Goal: Task Accomplishment & Management: Use online tool/utility

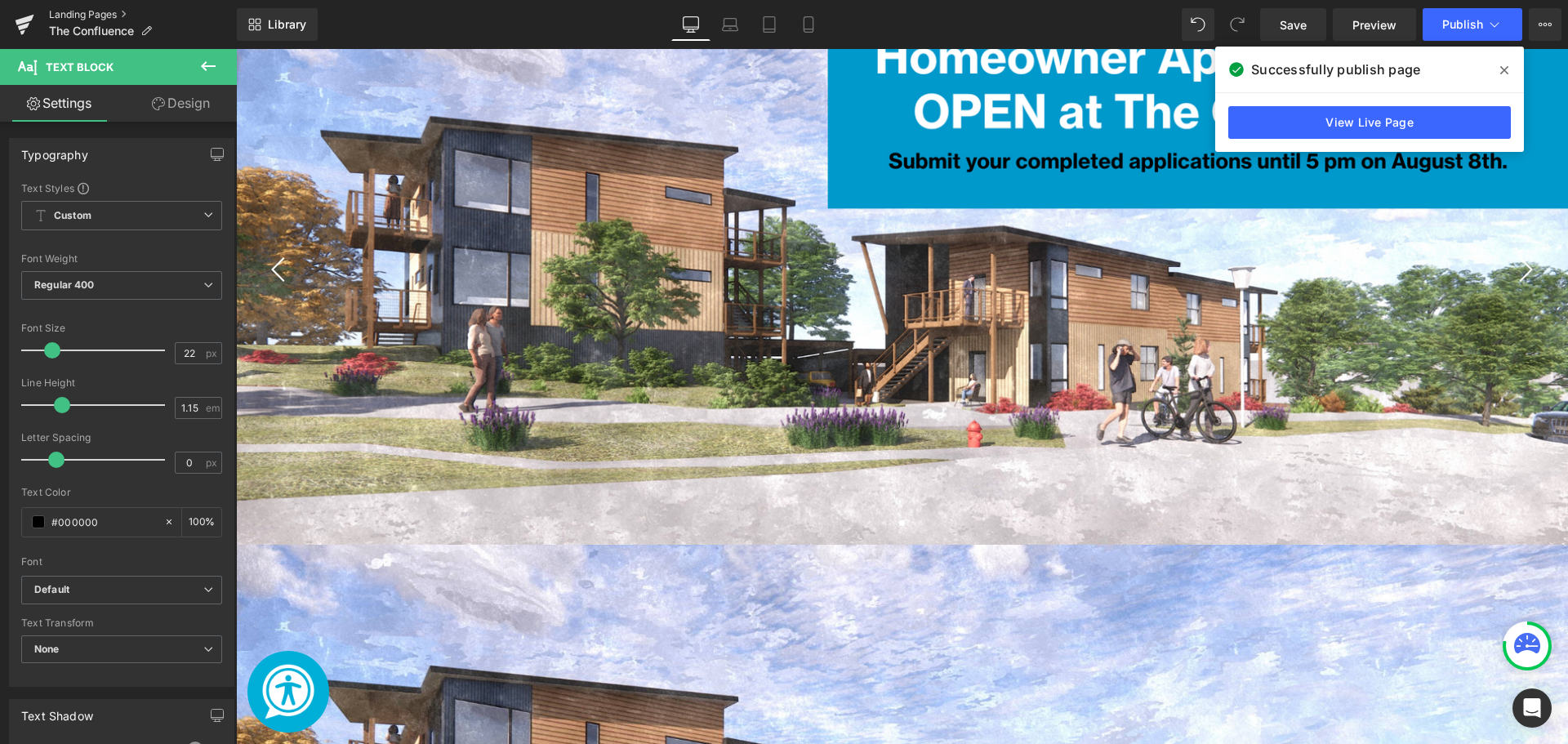
click at [105, 14] on link "Landing Pages" at bounding box center [143, 14] width 188 height 13
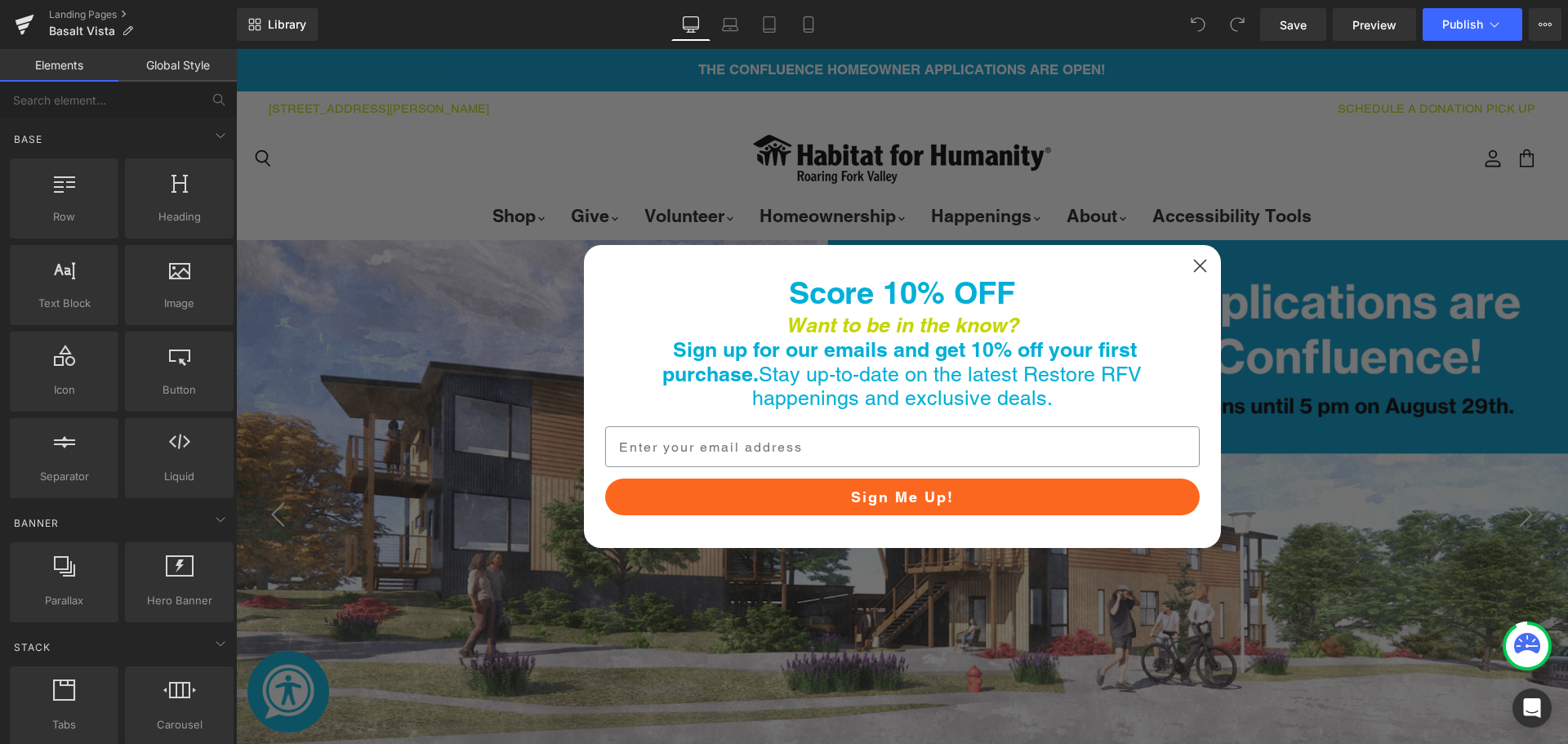
click at [1196, 262] on icon "Close dialog" at bounding box center [1199, 266] width 11 height 11
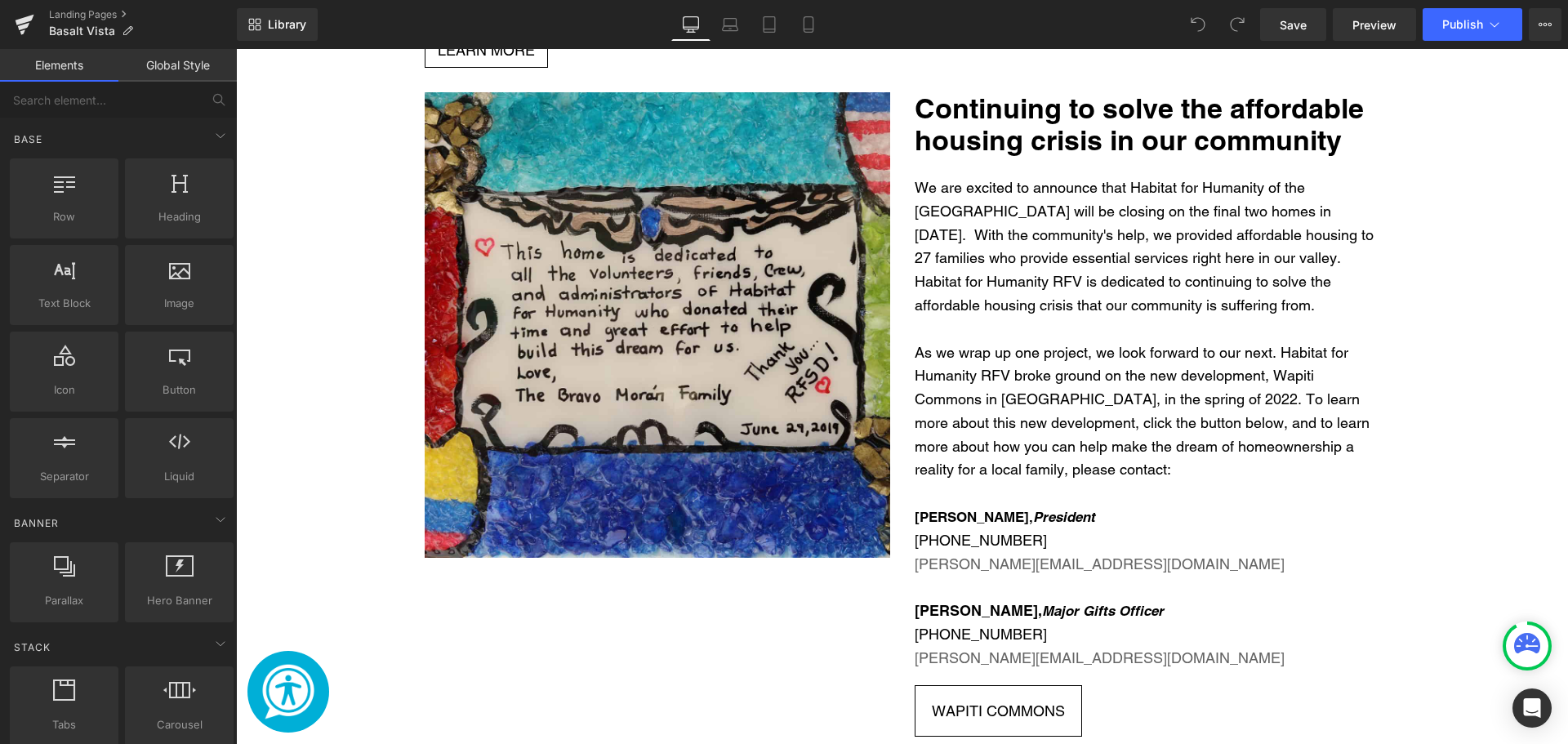
scroll to position [2778, 0]
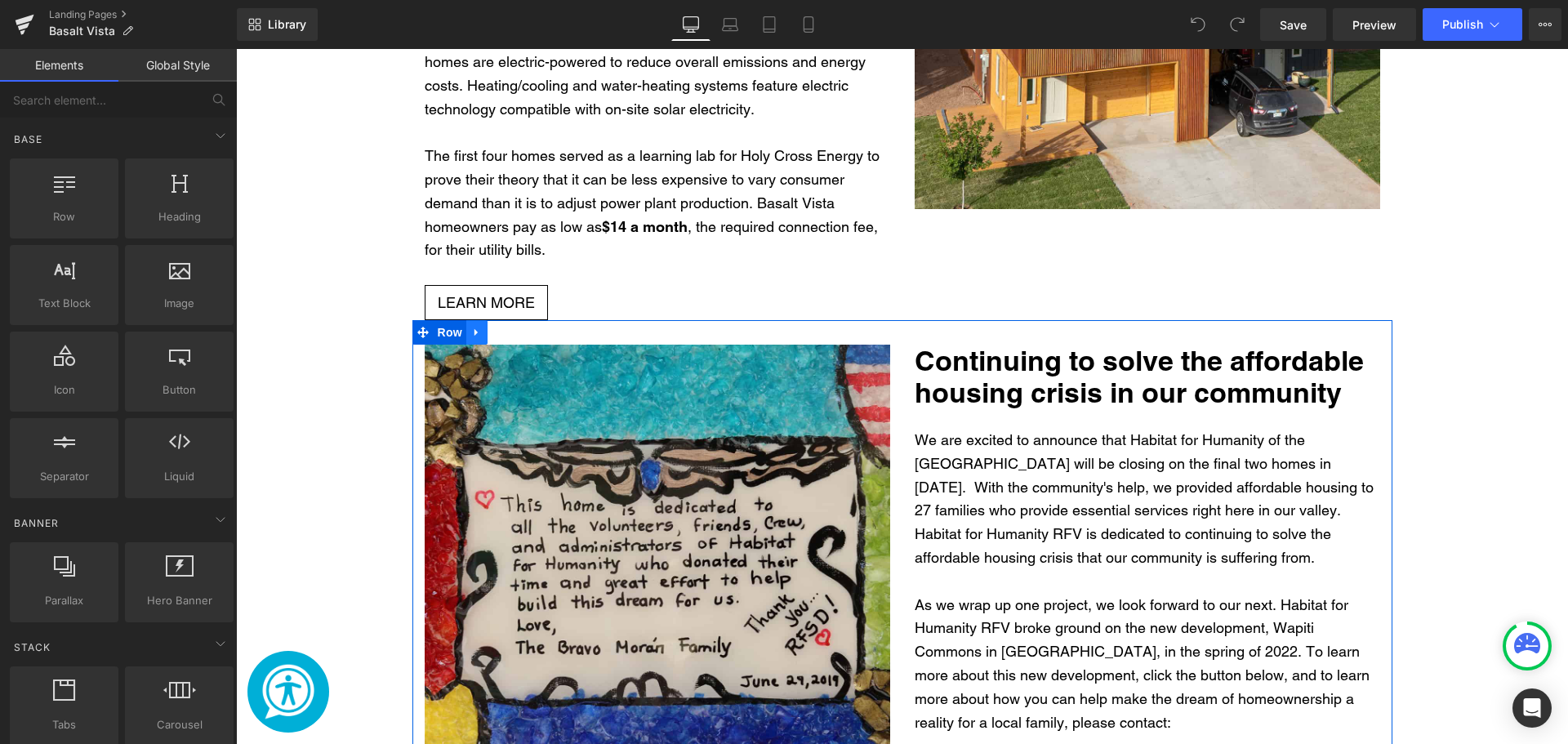
click at [472, 321] on link "Main content" at bounding box center [477, 332] width 21 height 25
click at [509, 321] on link "Main content" at bounding box center [519, 332] width 21 height 25
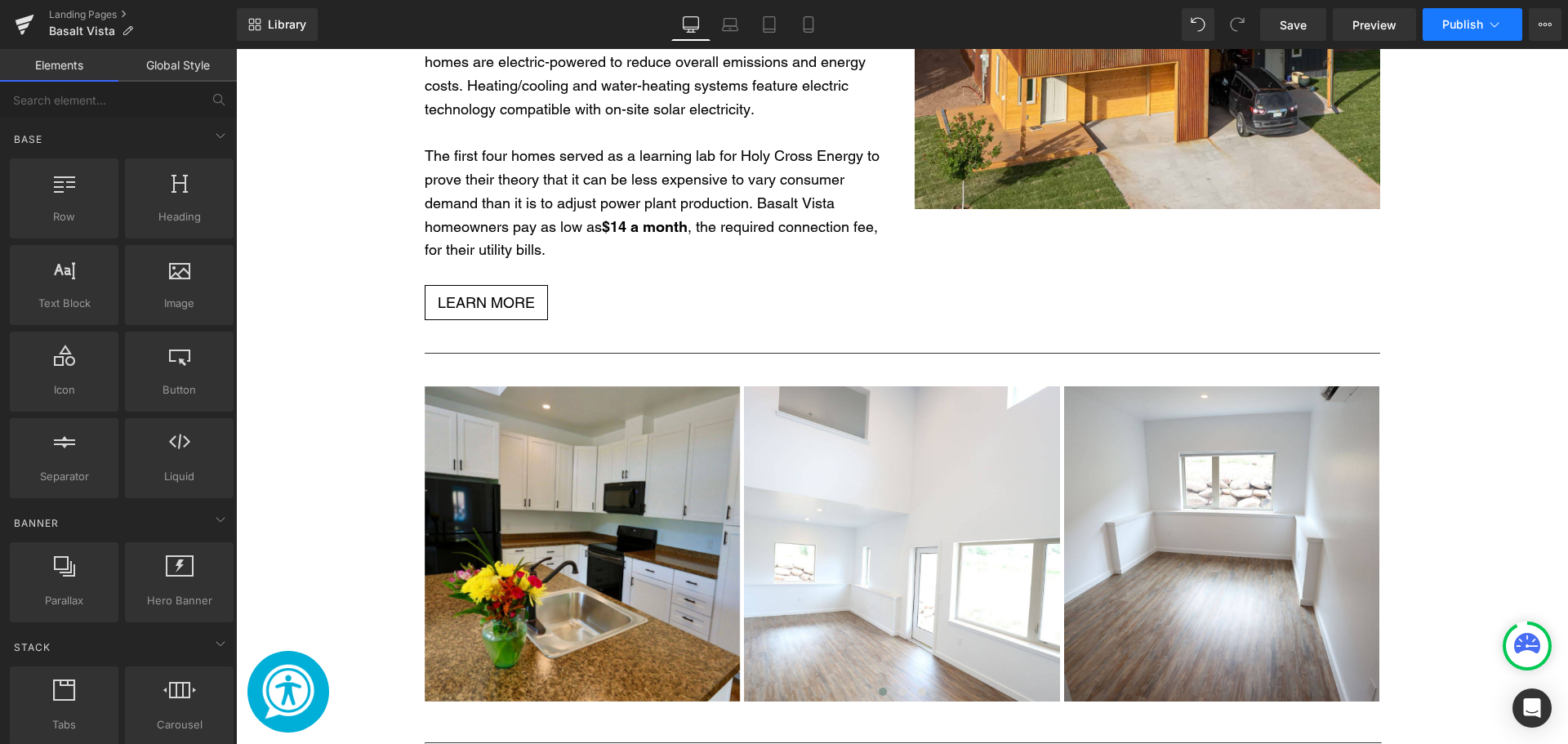
click at [1464, 18] on span "Publish" at bounding box center [1463, 24] width 41 height 13
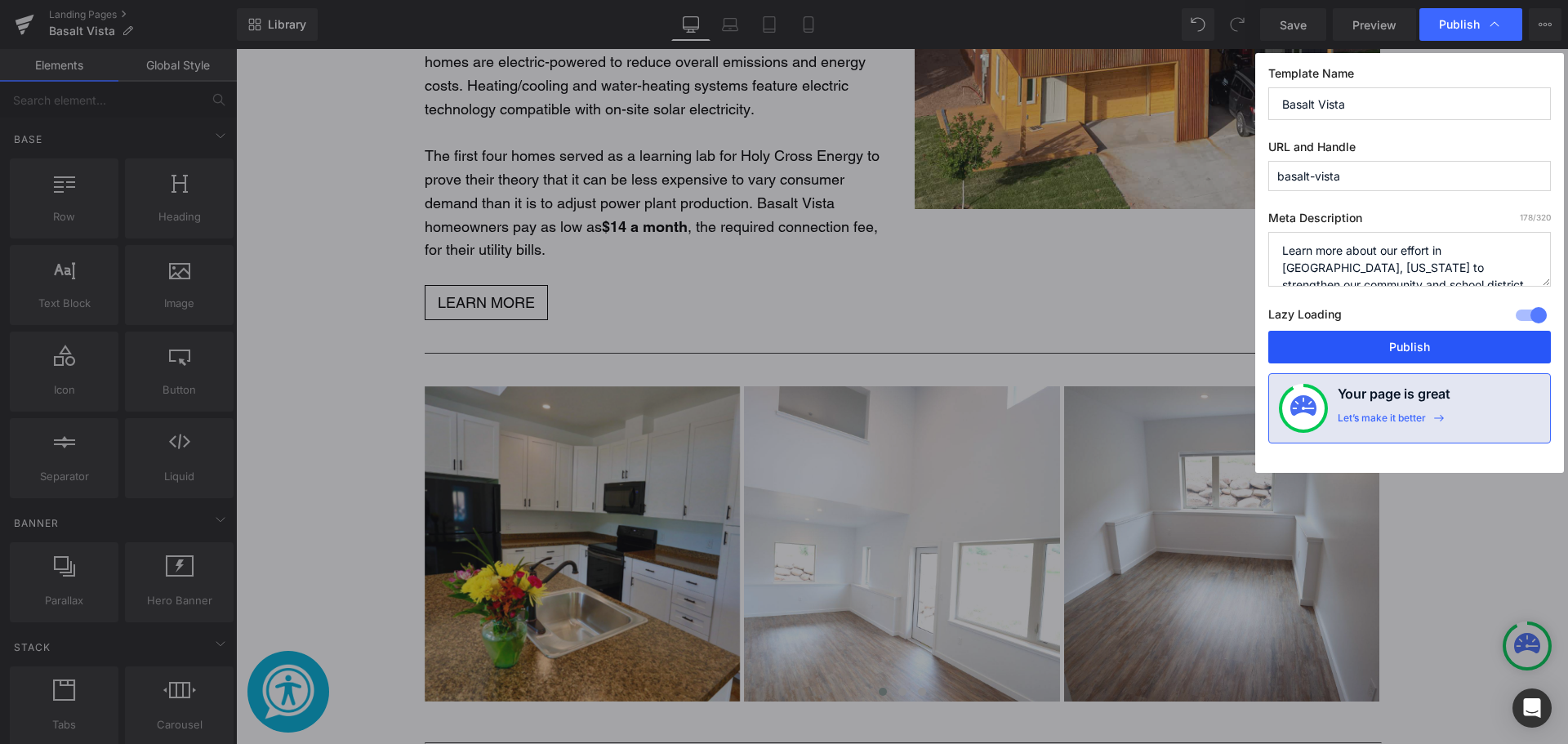
click at [1356, 359] on button "Publish" at bounding box center [1409, 347] width 282 height 32
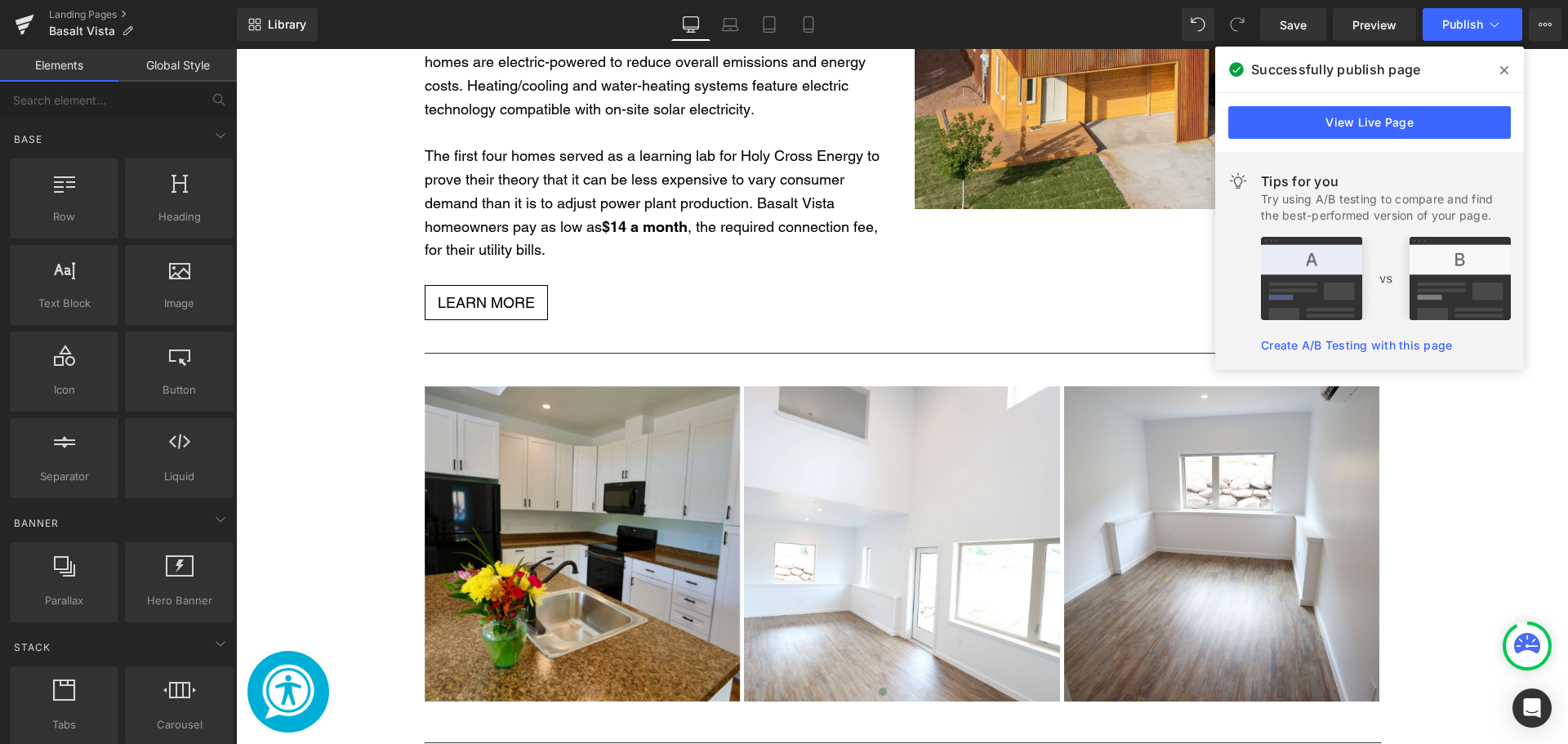
click at [1511, 69] on span at bounding box center [1503, 70] width 26 height 26
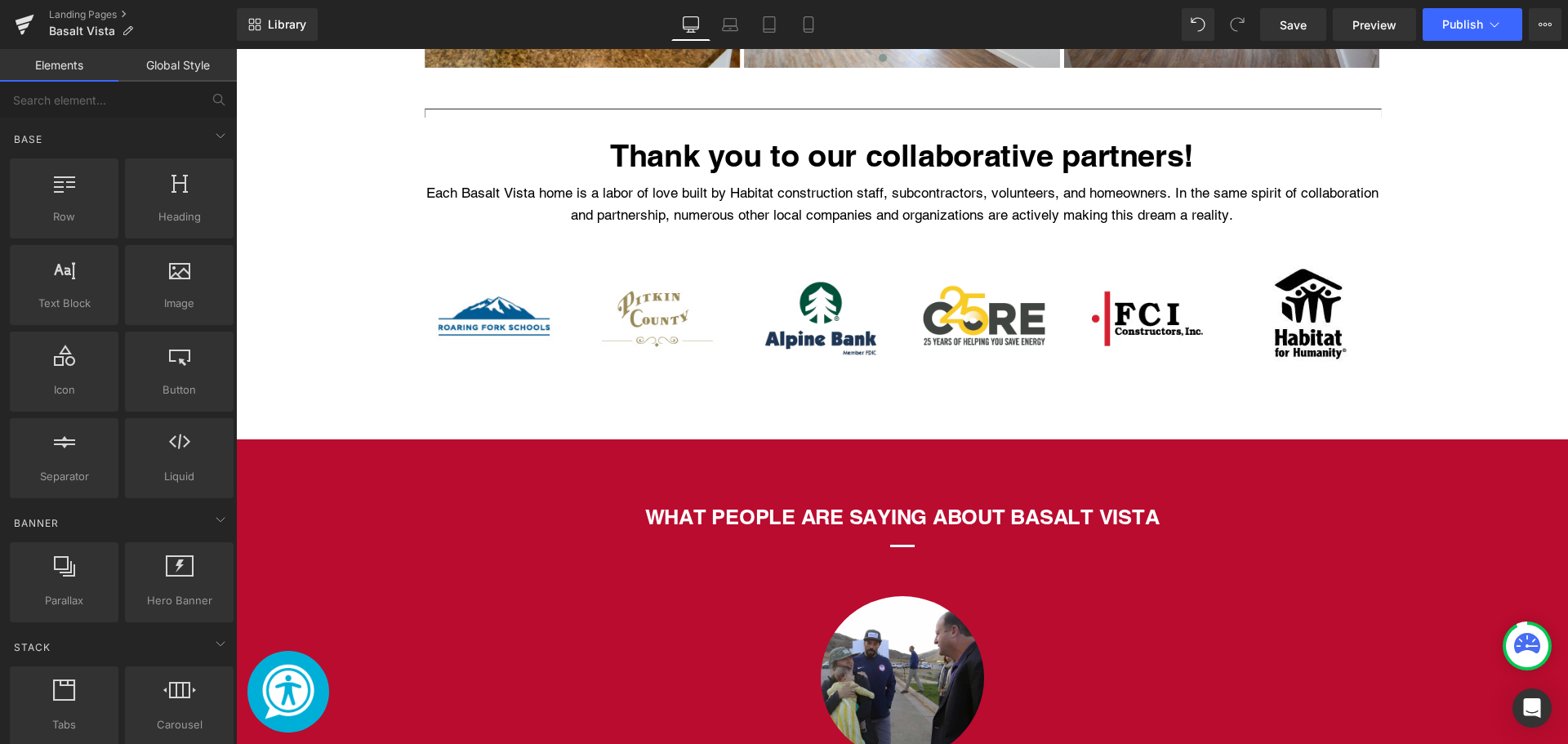
scroll to position [3595, 0]
